Goal: Task Accomplishment & Management: Use online tool/utility

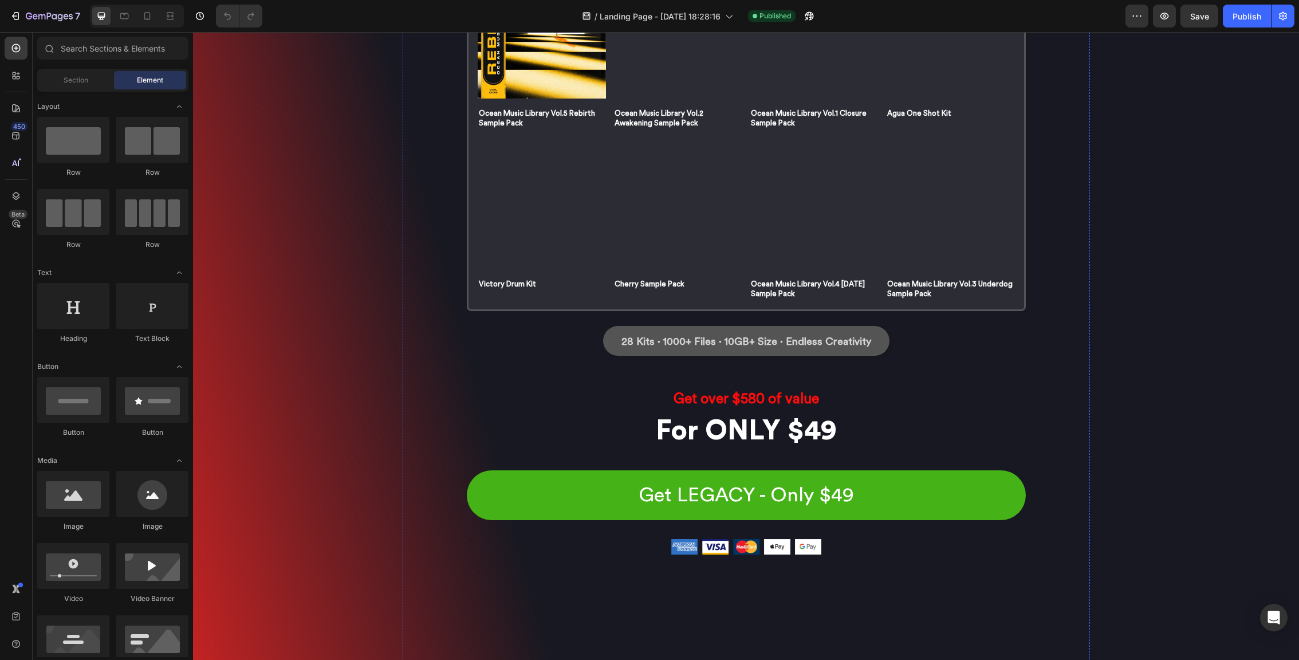
scroll to position [5062, 0]
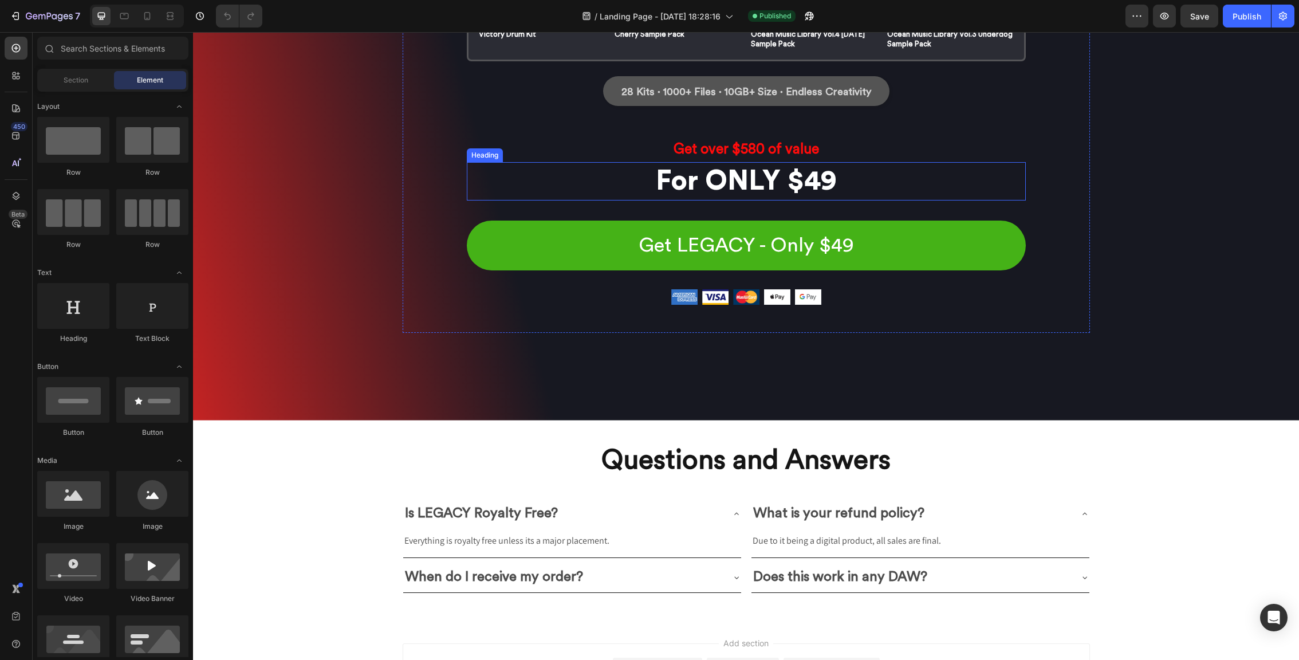
click at [800, 183] on h2 "For ONLY $49" at bounding box center [746, 181] width 559 height 38
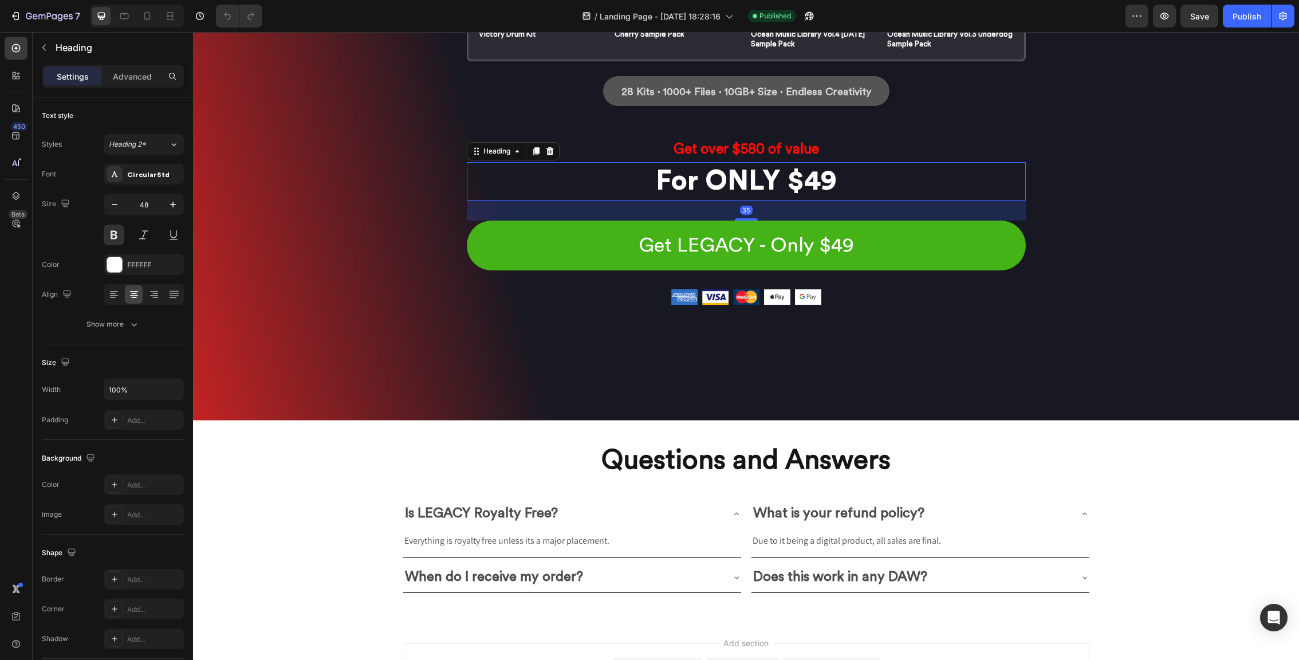
click at [800, 183] on h2 "For ONLY $49" at bounding box center [746, 181] width 559 height 38
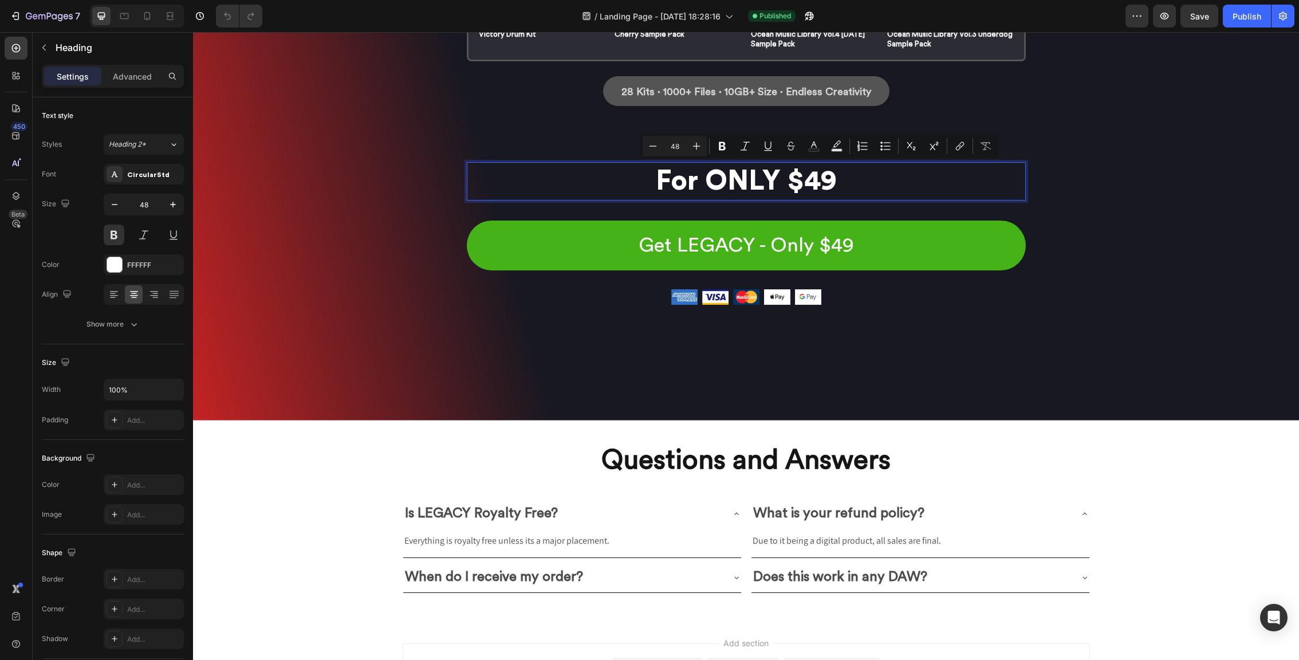
click at [870, 186] on p "For ONLY $49" at bounding box center [746, 181] width 557 height 36
click at [807, 182] on p "For ONLY $49" at bounding box center [746, 181] width 557 height 36
drag, startPoint x: 807, startPoint y: 182, endPoint x: 825, endPoint y: 182, distance: 18.9
click at [825, 182] on p "For ONLY $49" at bounding box center [746, 181] width 557 height 36
click at [1085, 514] on icon at bounding box center [1085, 514] width 5 height 2
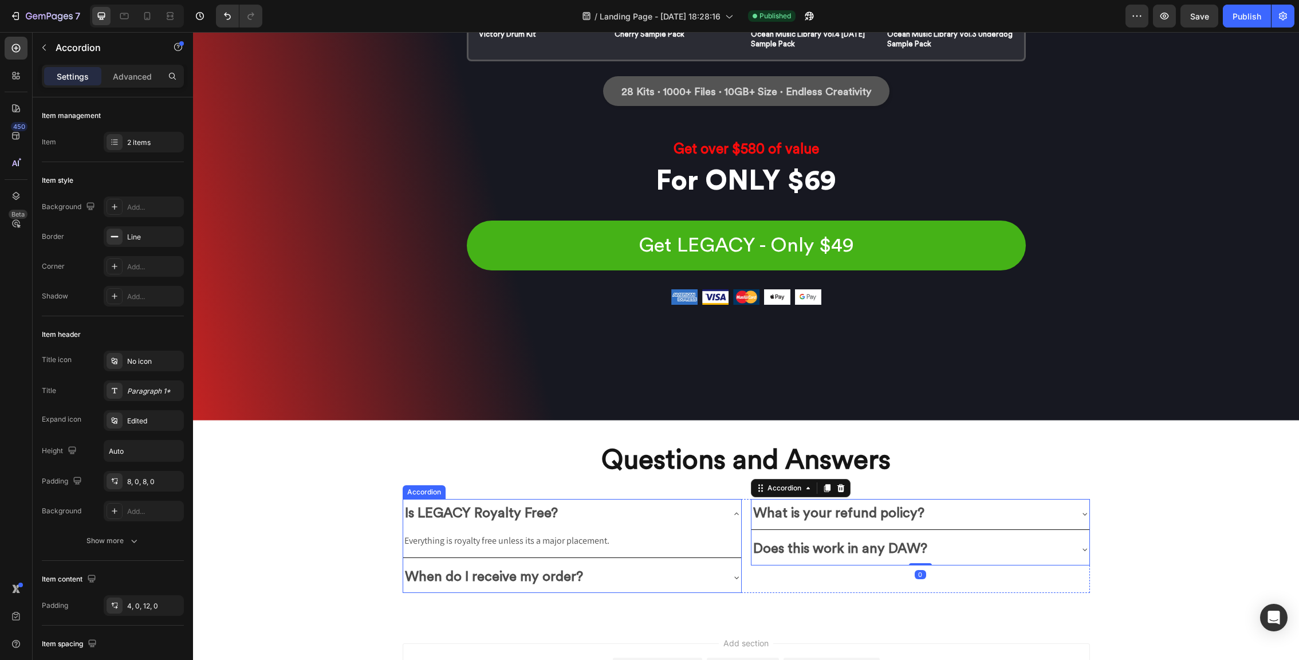
click at [738, 514] on icon at bounding box center [736, 514] width 5 height 2
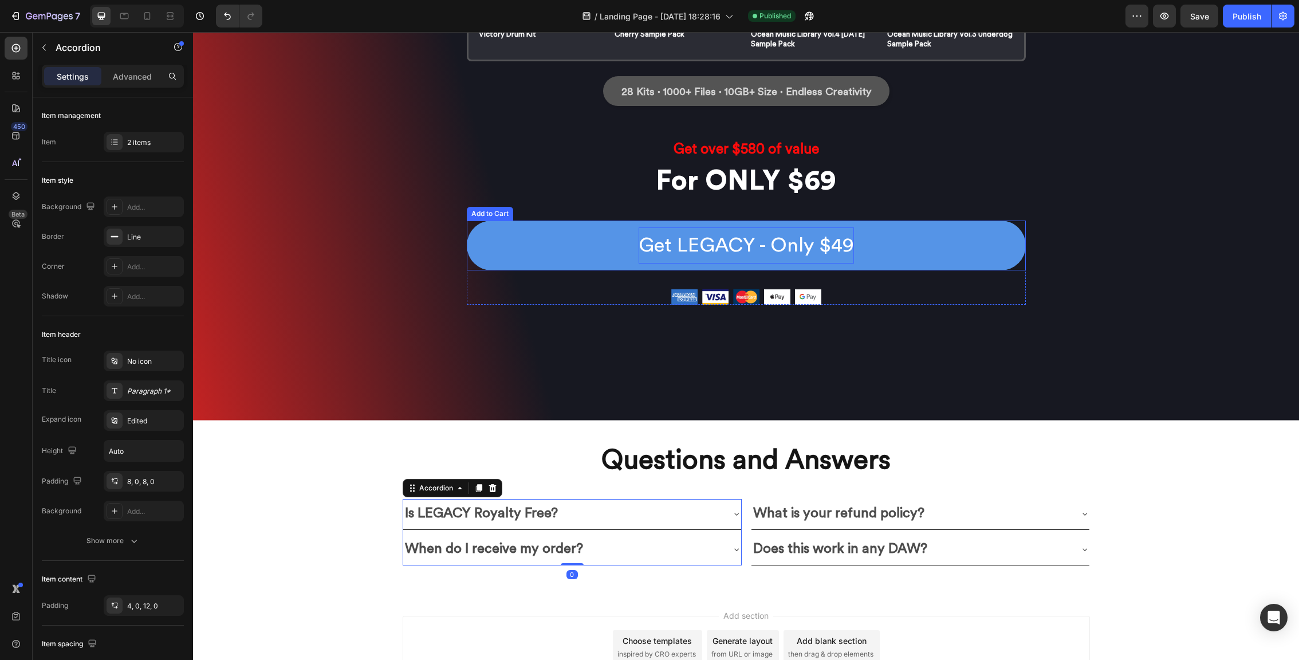
click at [823, 253] on div "Get LEGACY - Only $49" at bounding box center [746, 245] width 215 height 36
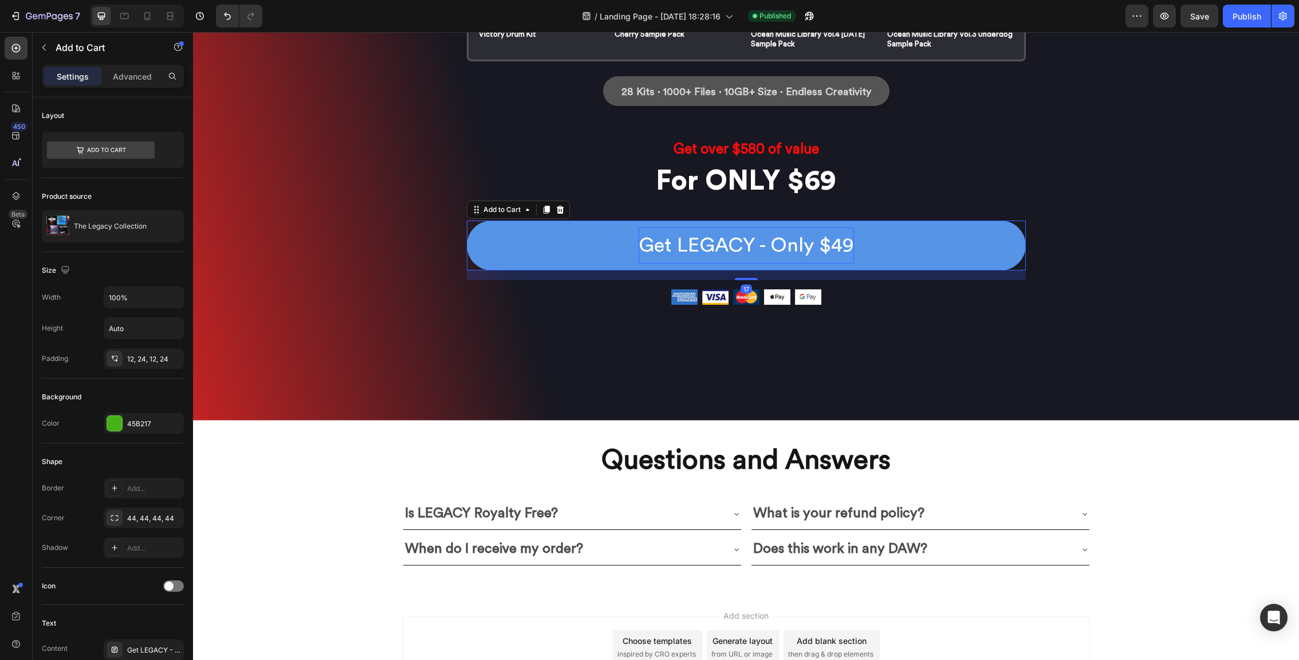
click at [847, 237] on div "Get LEGACY - Only $49" at bounding box center [746, 245] width 215 height 36
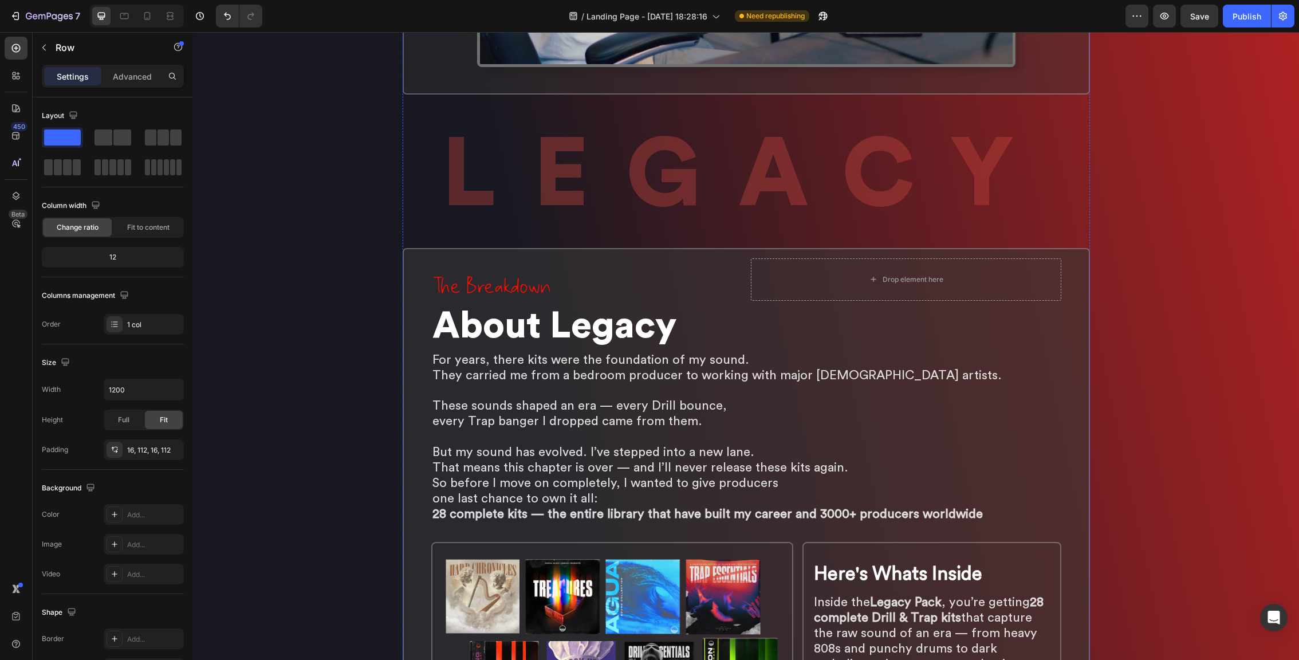
scroll to position [0, 0]
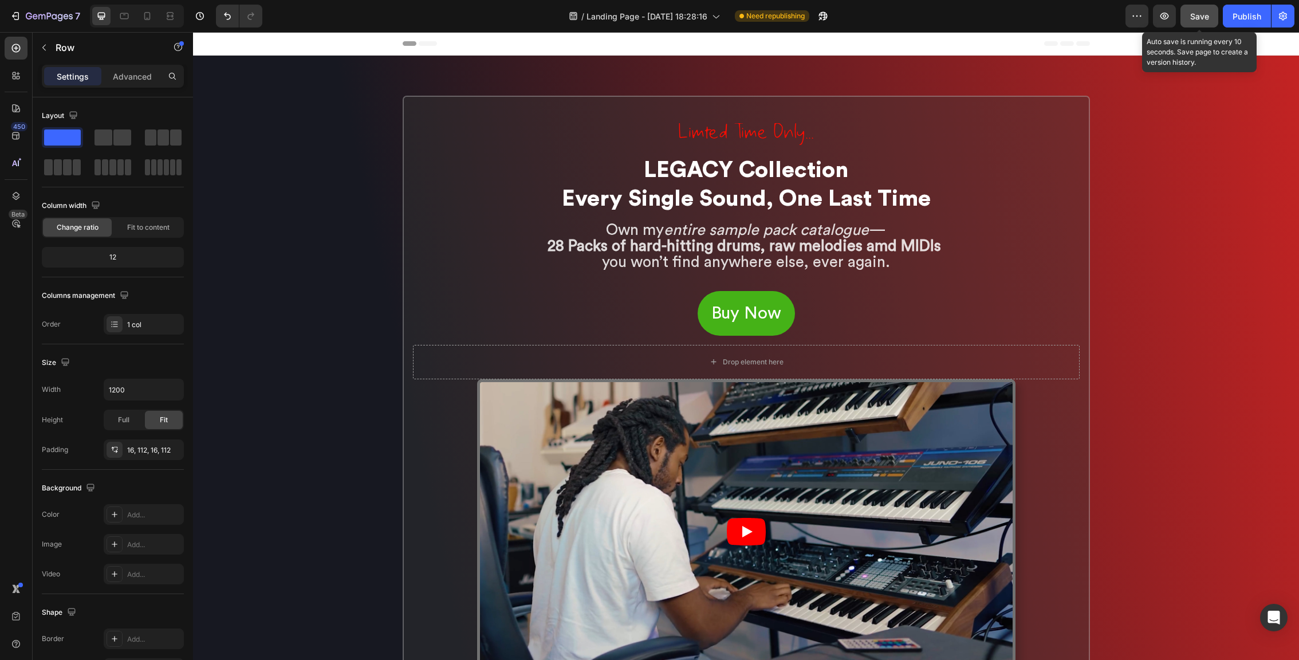
click at [1206, 14] on span "Save" at bounding box center [1199, 16] width 19 height 10
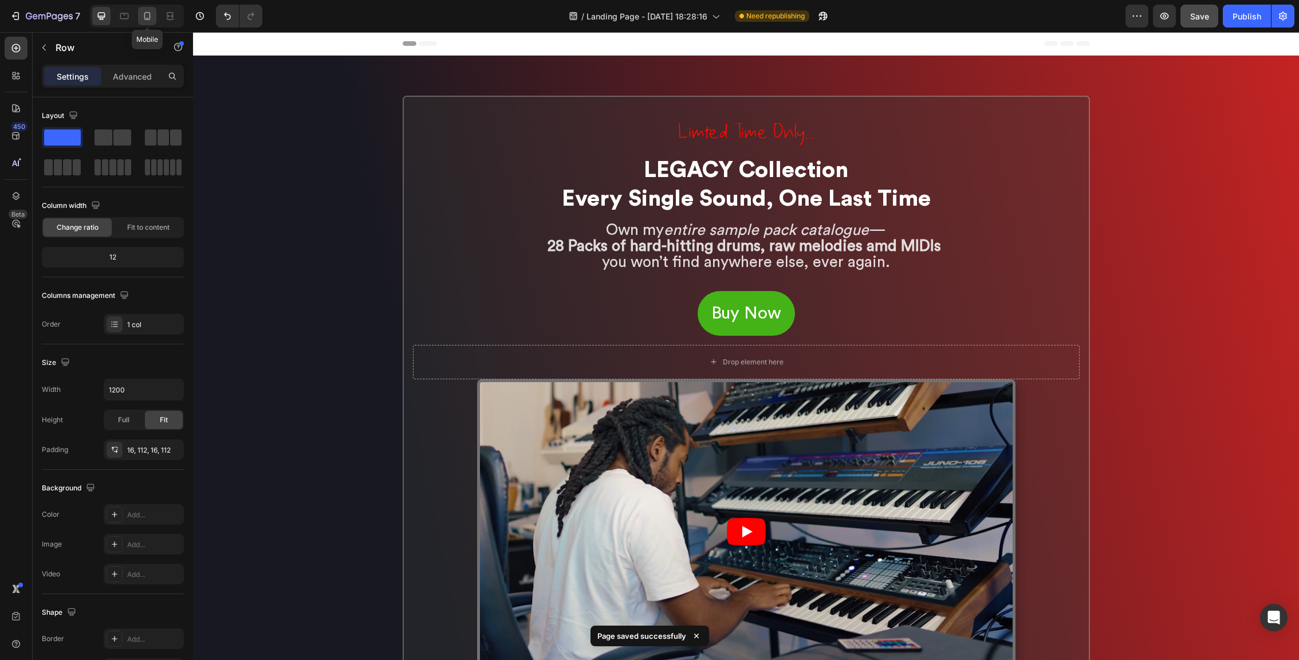
click at [152, 19] on icon at bounding box center [146, 15] width 11 height 11
type input "100%"
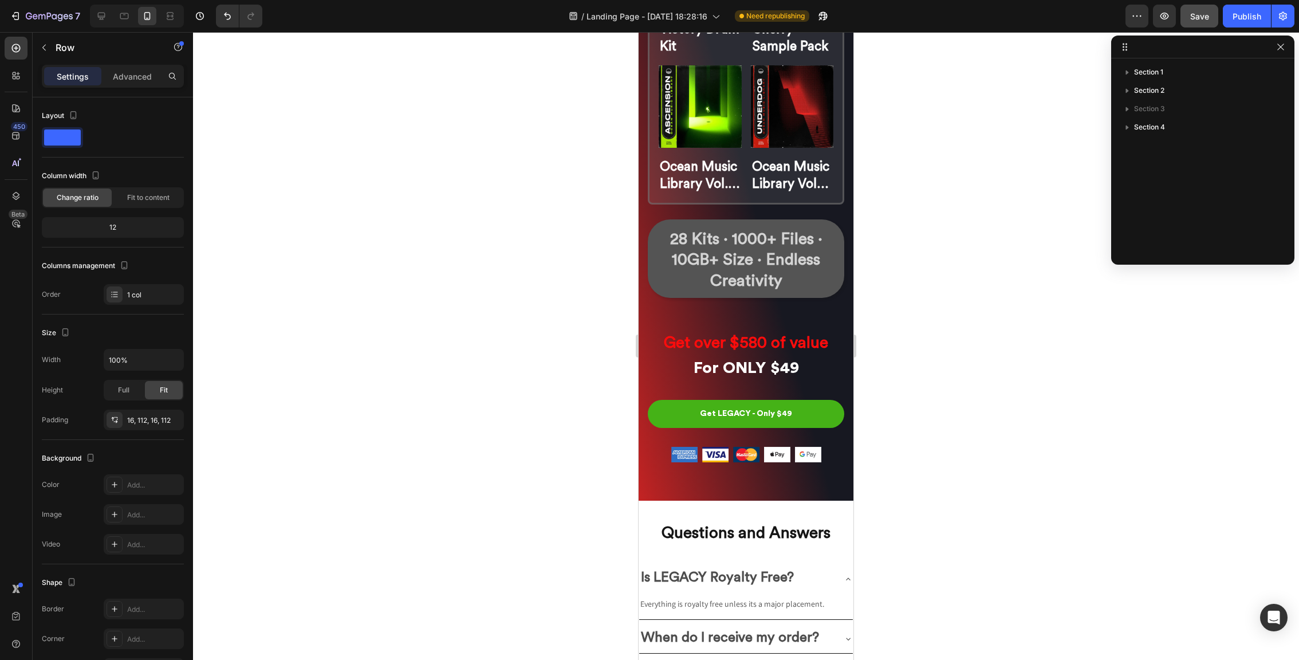
scroll to position [6867, 0]
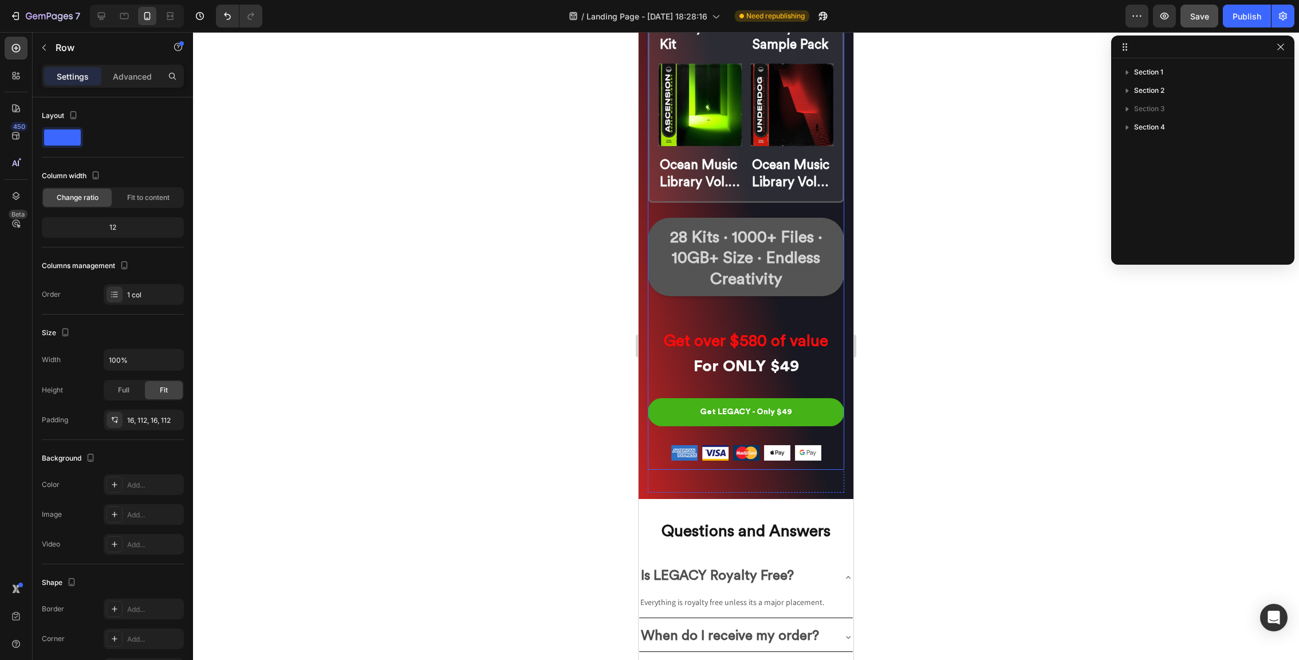
click at [780, 377] on h2 "For ONLY $49" at bounding box center [746, 366] width 196 height 23
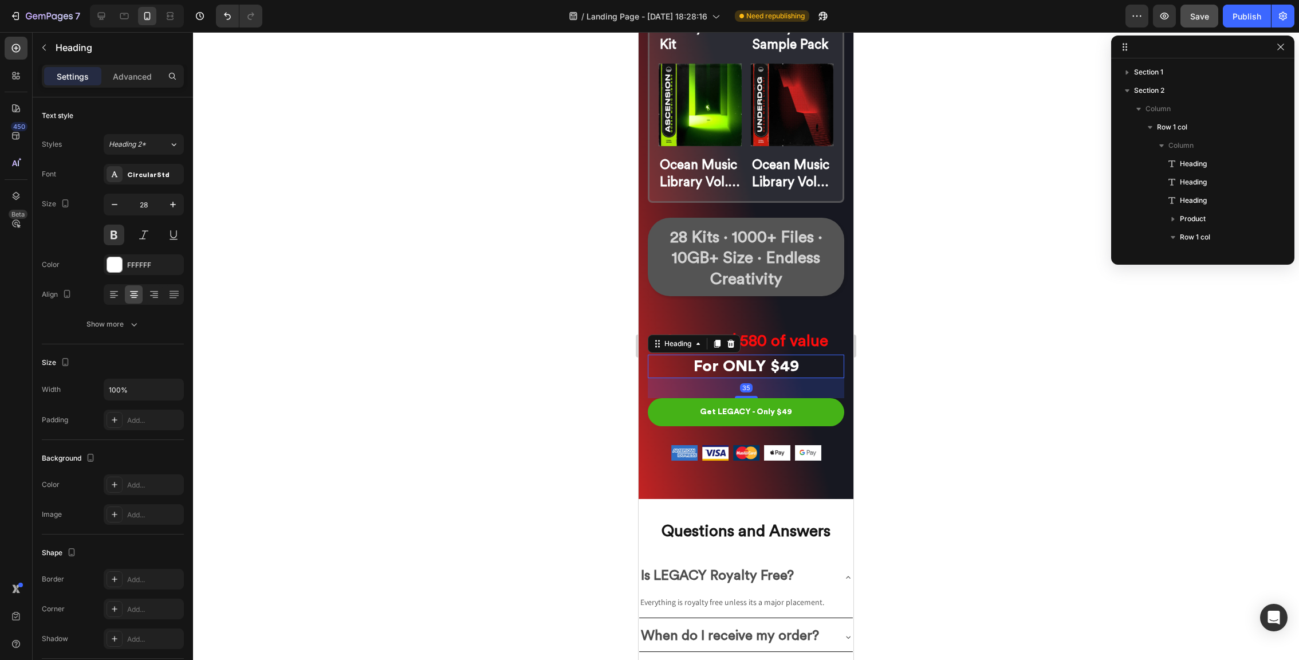
scroll to position [159, 0]
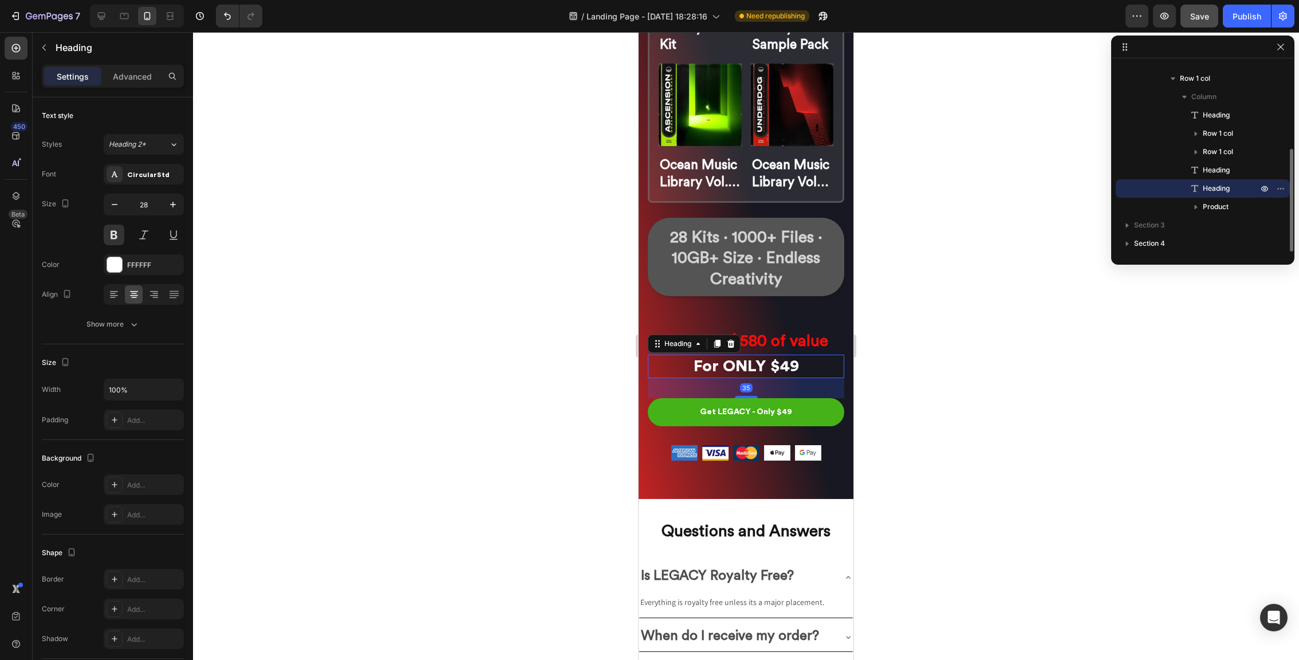
click at [783, 371] on h2 "For ONLY $49" at bounding box center [746, 366] width 196 height 23
click at [783, 371] on p "For ONLY $49" at bounding box center [746, 366] width 194 height 21
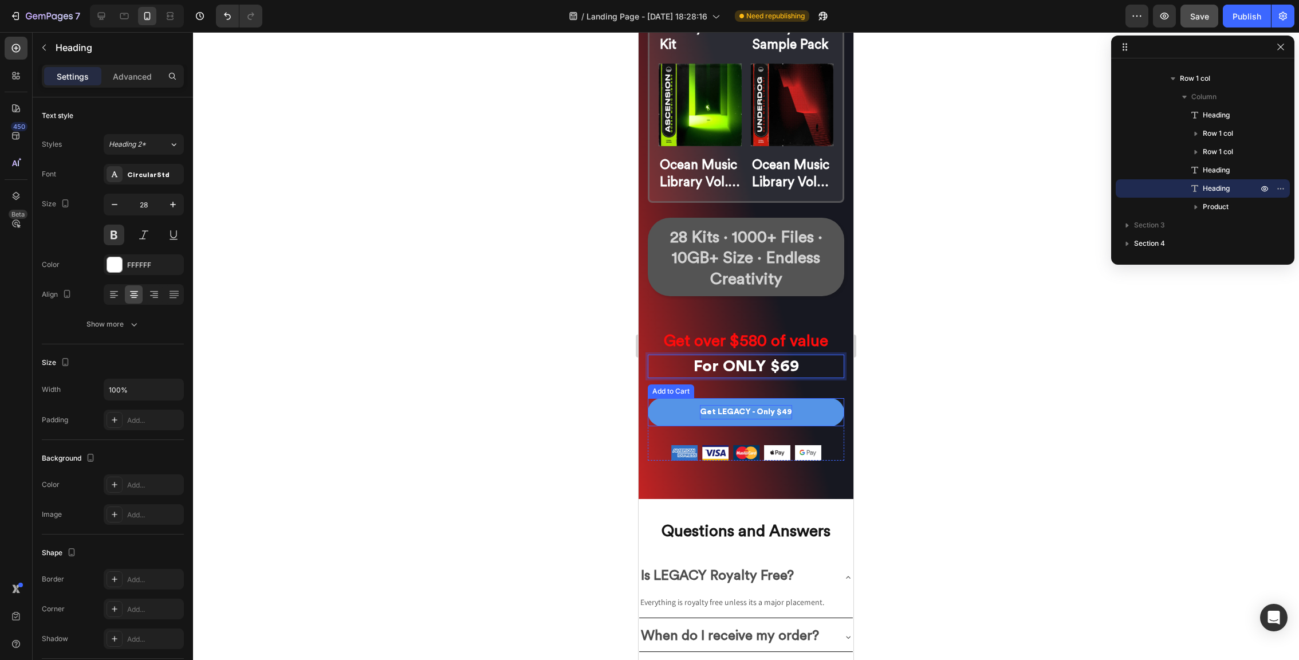
click at [782, 419] on div "Get LEGACY - Only $49" at bounding box center [746, 412] width 92 height 14
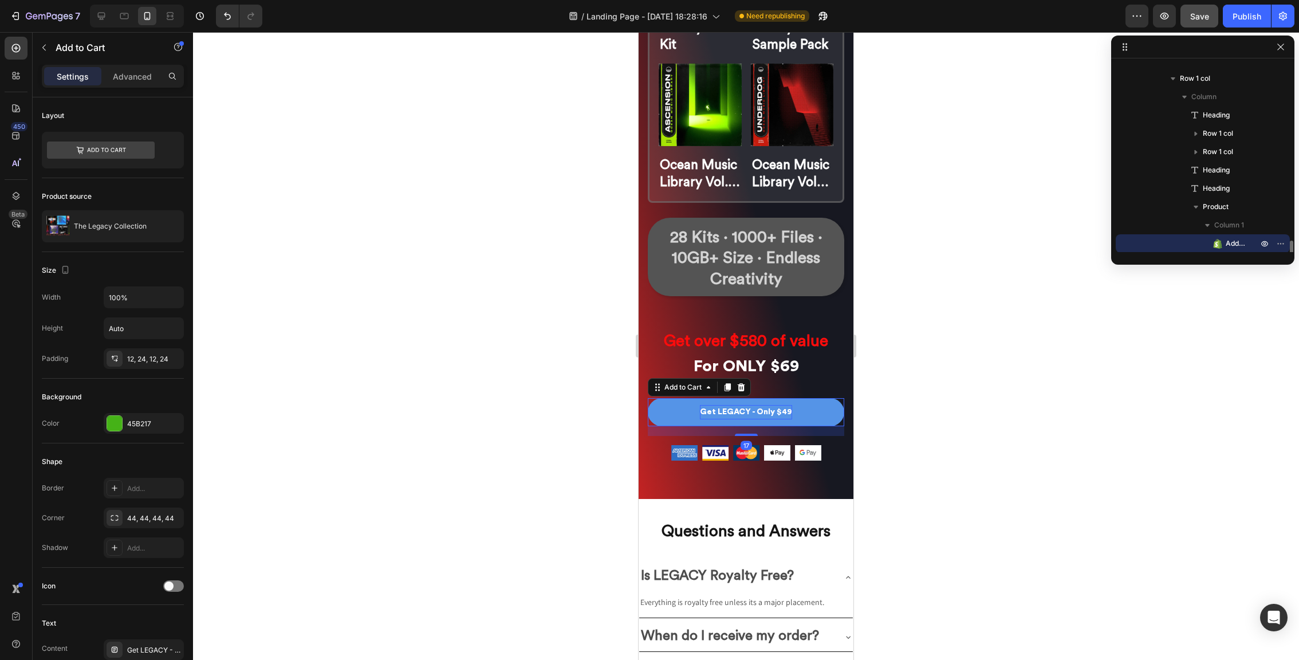
scroll to position [232, 0]
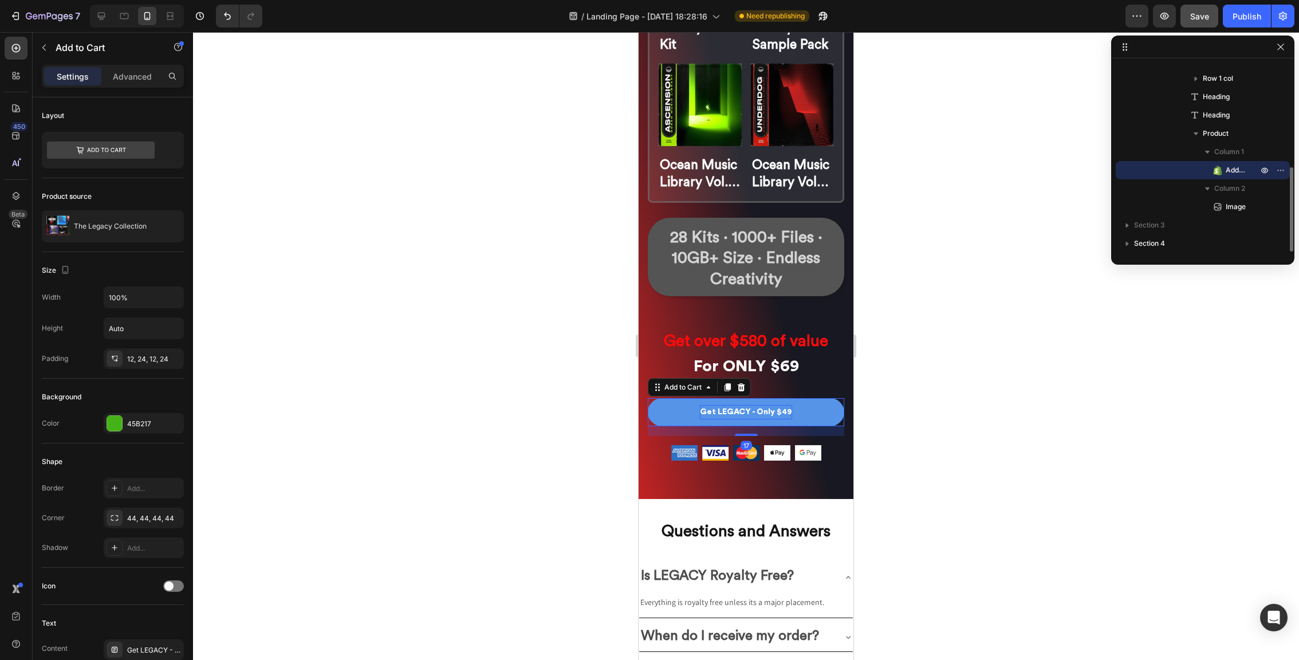
click at [782, 419] on div "Get LEGACY - Only $49" at bounding box center [746, 412] width 92 height 14
click at [782, 419] on p "Get LEGACY - Only $49" at bounding box center [746, 412] width 92 height 14
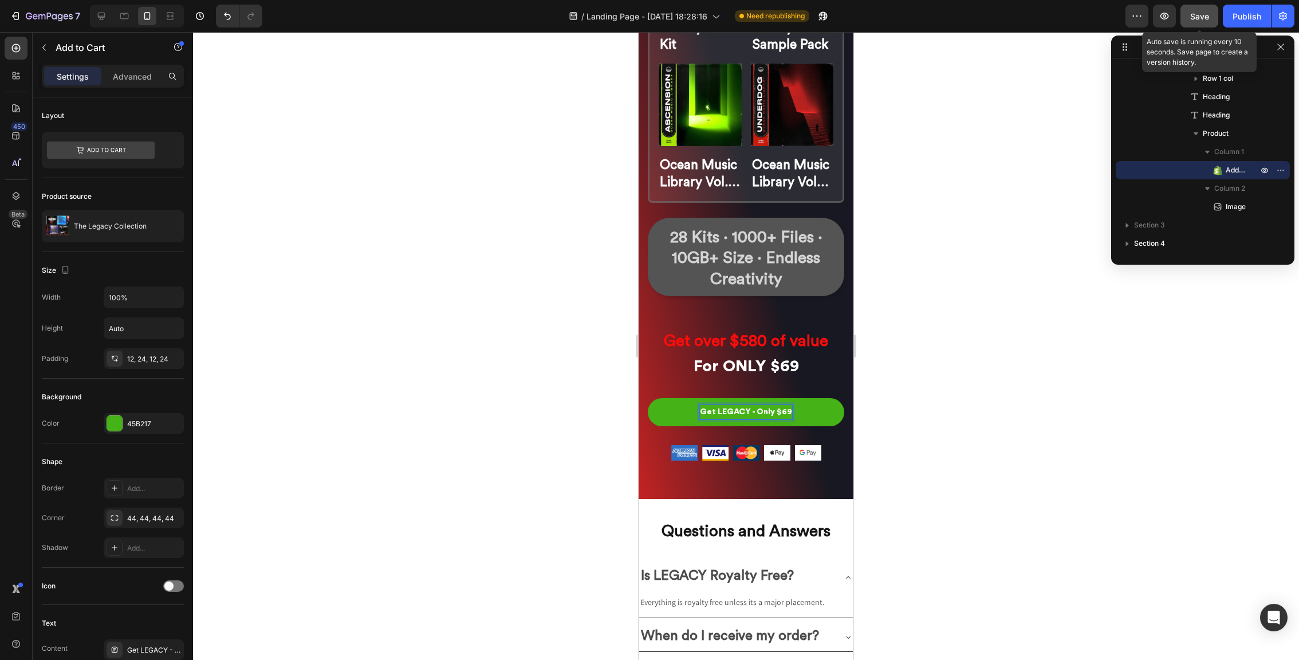
click at [1199, 22] on div "Save" at bounding box center [1199, 16] width 19 height 12
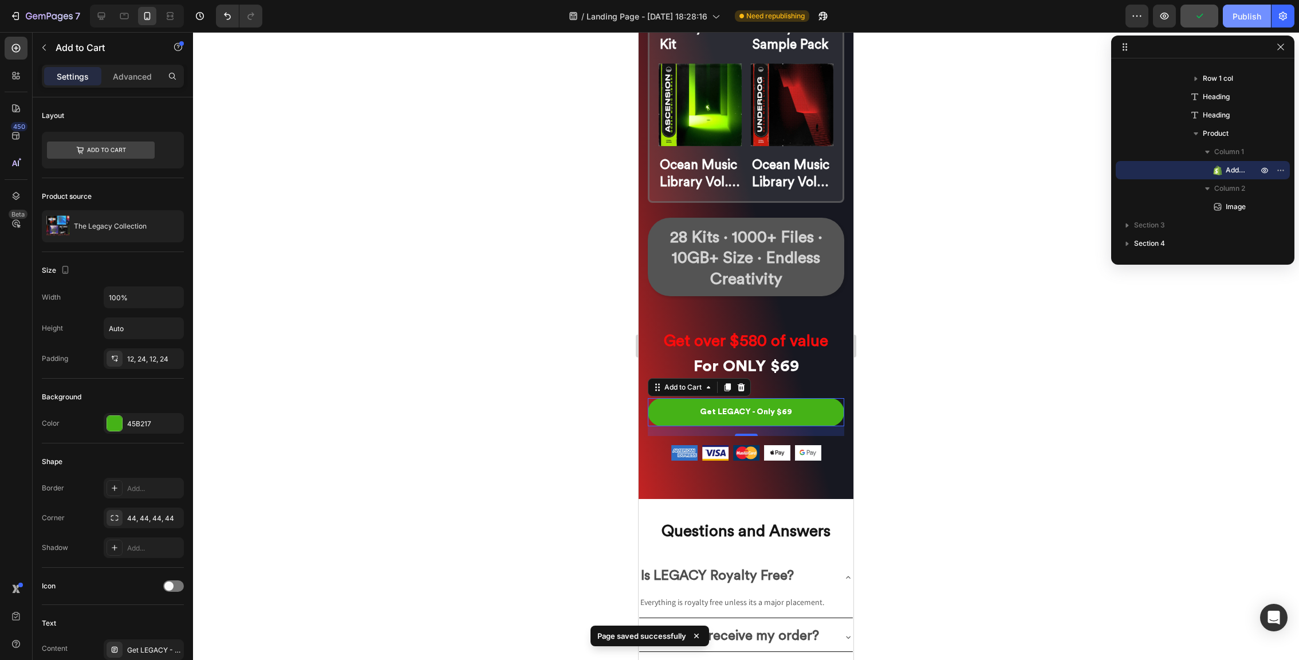
click at [1254, 15] on div "Publish" at bounding box center [1247, 16] width 29 height 12
